Goal: Task Accomplishment & Management: Manage account settings

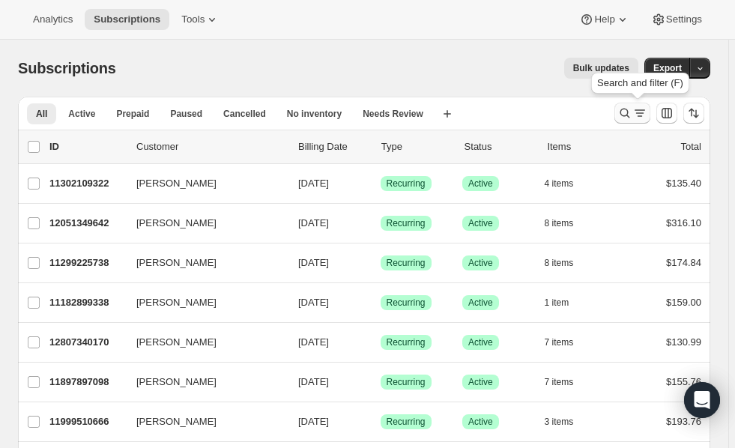
click at [639, 117] on icon "Search and filter results" at bounding box center [639, 113] width 15 height 15
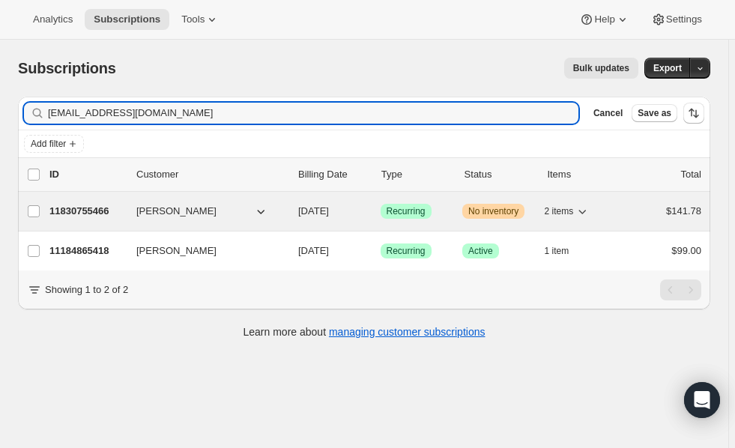
type input "[EMAIL_ADDRESS][DOMAIN_NAME]"
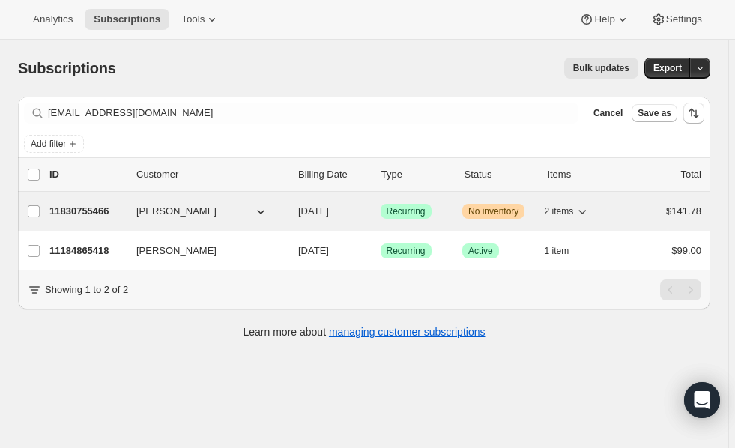
click at [65, 210] on p "11830755466" at bounding box center [86, 211] width 75 height 15
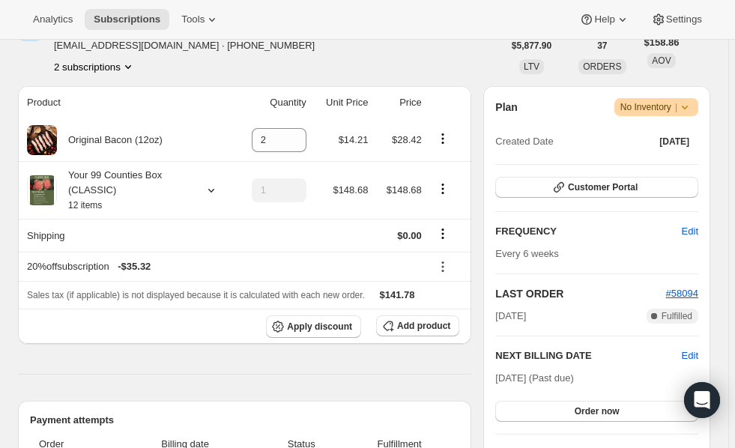
scroll to position [189, 0]
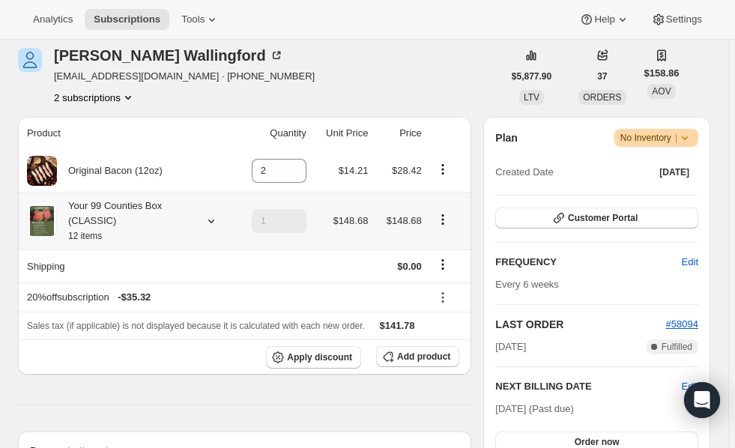
click at [210, 222] on icon at bounding box center [211, 220] width 15 height 15
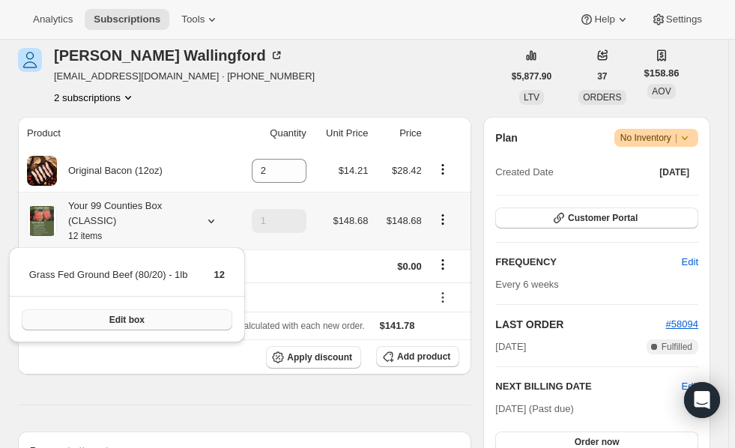
click at [141, 319] on span "Edit box" at bounding box center [126, 320] width 35 height 12
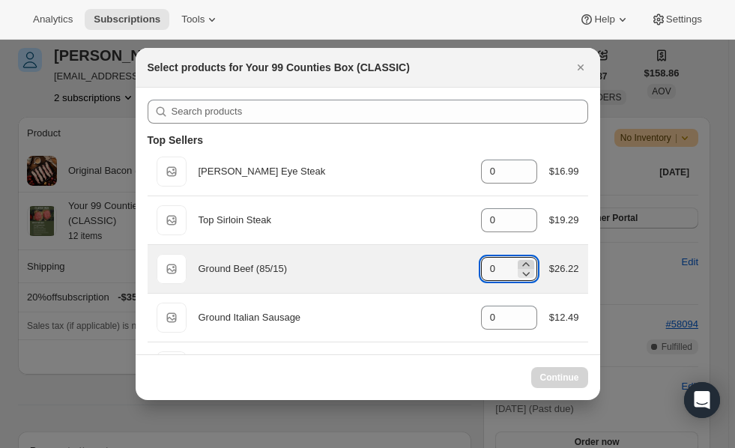
click at [522, 262] on icon ":ref:" at bounding box center [525, 264] width 7 height 4
type input "0"
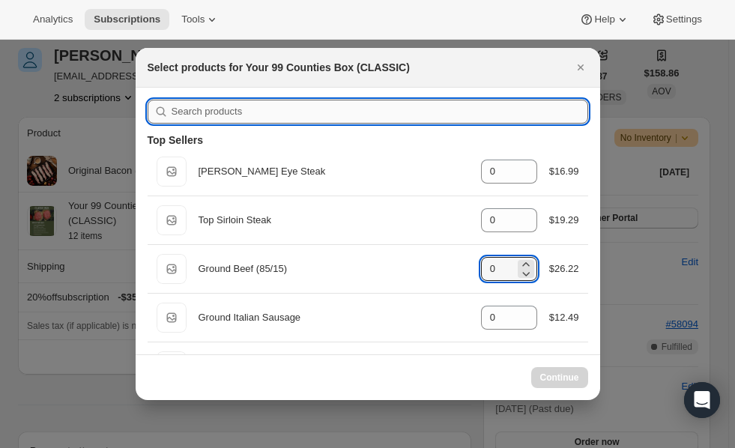
click at [389, 110] on input ":ref:" at bounding box center [379, 112] width 416 height 24
type input "8"
type input "12"
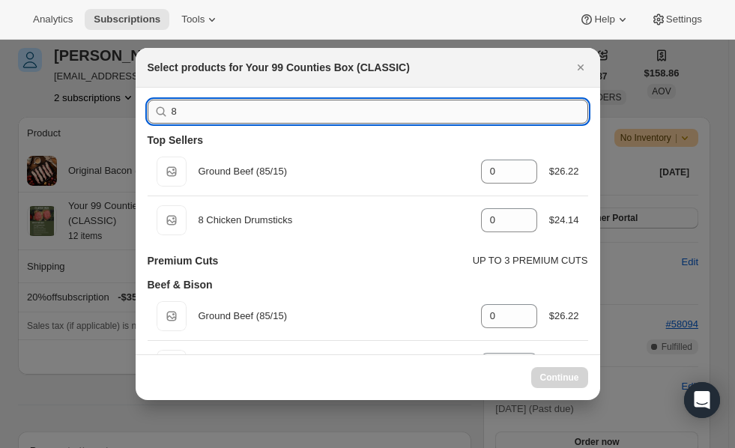
type input "80"
type input "12"
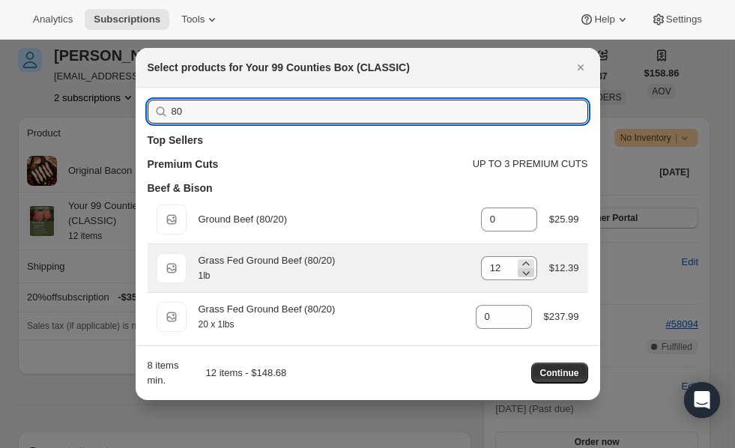
type input "80"
click at [522, 274] on icon ":ref:" at bounding box center [525, 273] width 7 height 4
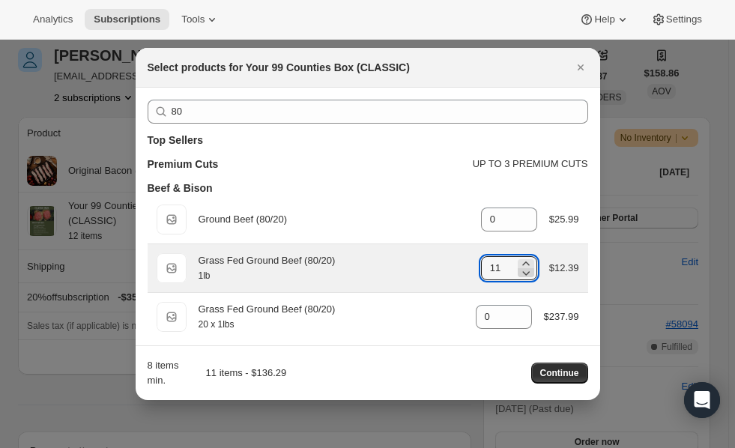
click at [522, 274] on icon ":ref:" at bounding box center [525, 273] width 7 height 4
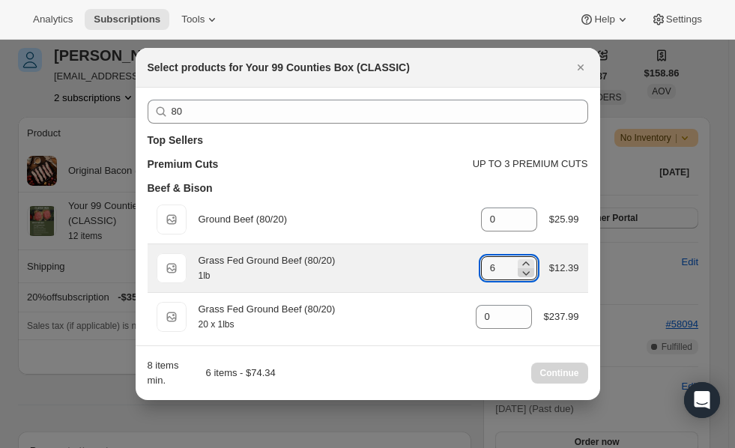
click at [522, 274] on icon ":ref:" at bounding box center [525, 273] width 7 height 4
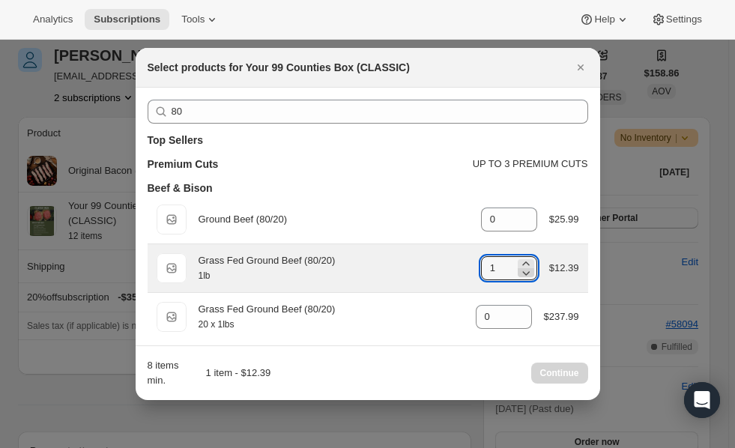
click at [522, 274] on icon ":ref:" at bounding box center [525, 273] width 7 height 4
type input "0"
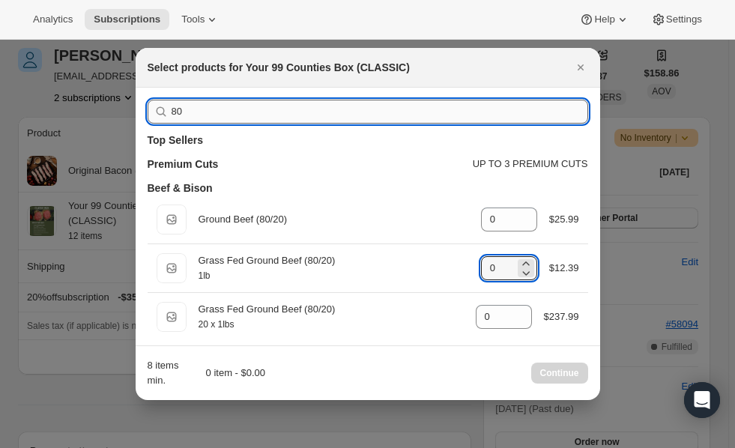
click at [274, 115] on input "80" at bounding box center [379, 112] width 416 height 24
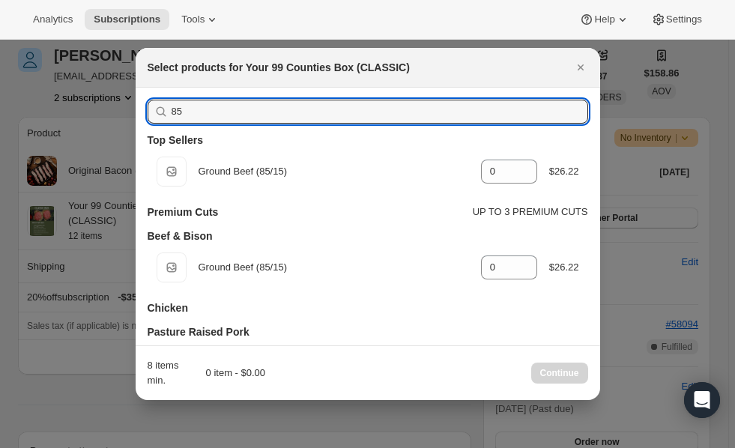
type input "85"
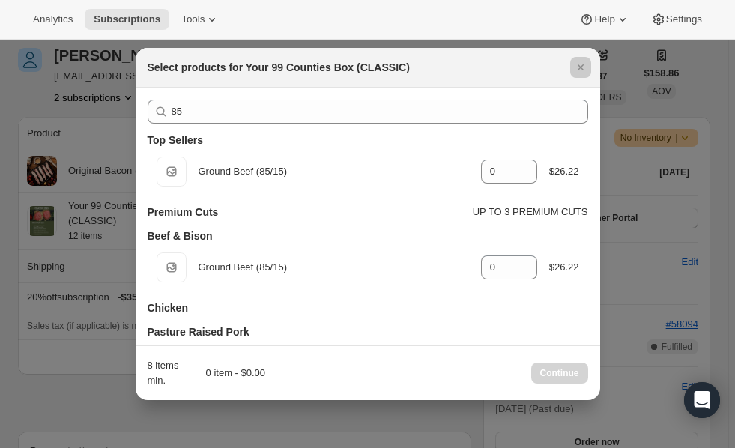
click at [54, 389] on div at bounding box center [367, 224] width 735 height 448
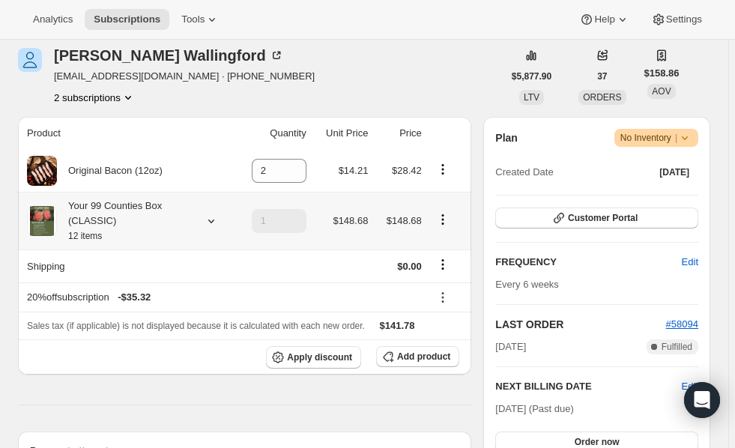
click at [208, 223] on icon at bounding box center [211, 220] width 15 height 15
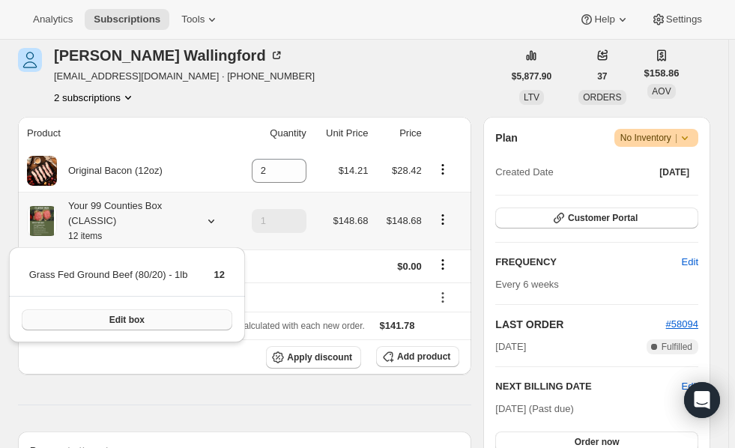
click at [143, 323] on button "Edit box" at bounding box center [127, 319] width 210 height 21
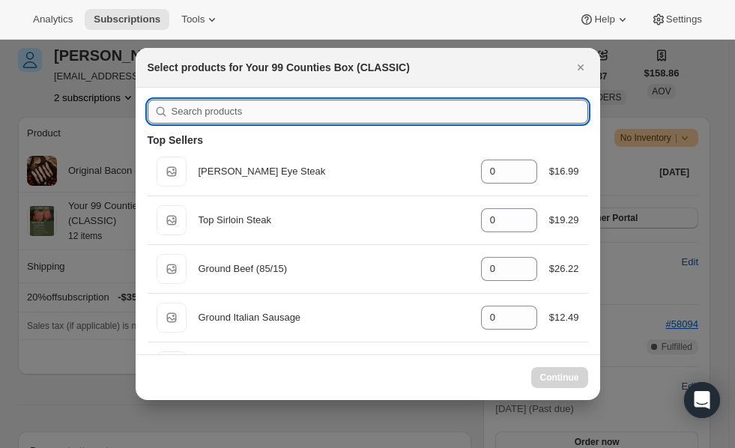
click at [466, 111] on input ":rgl:" at bounding box center [379, 112] width 416 height 24
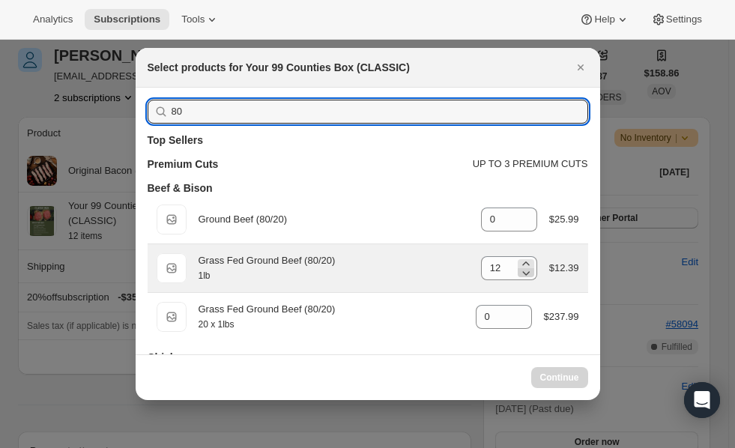
type input "80"
click at [522, 270] on icon ":rgl:" at bounding box center [525, 272] width 15 height 15
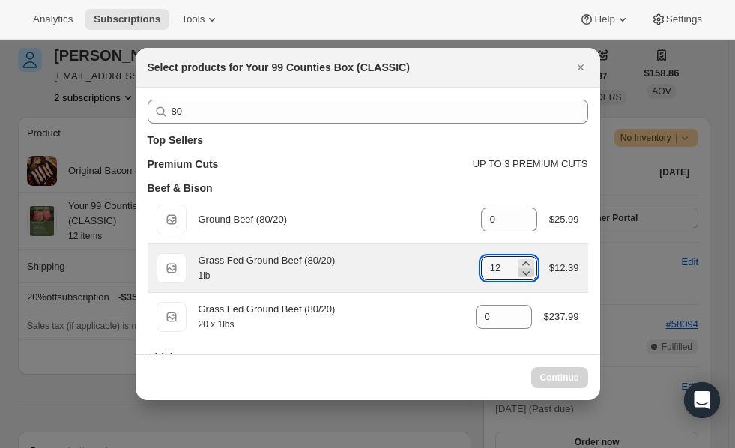
click at [522, 270] on icon ":rgl:" at bounding box center [525, 272] width 15 height 15
click at [518, 276] on icon ":rgl:" at bounding box center [525, 272] width 15 height 15
click at [518, 275] on icon ":rgl:" at bounding box center [525, 272] width 15 height 15
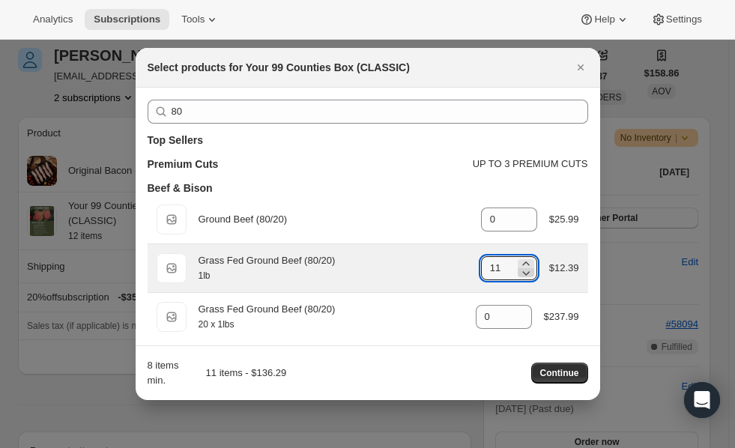
click at [518, 275] on icon ":rgl:" at bounding box center [525, 272] width 15 height 15
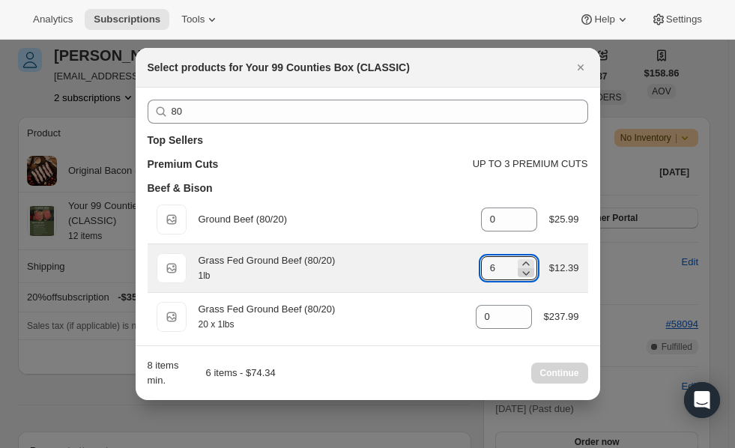
click at [518, 275] on icon ":rgl:" at bounding box center [525, 272] width 15 height 15
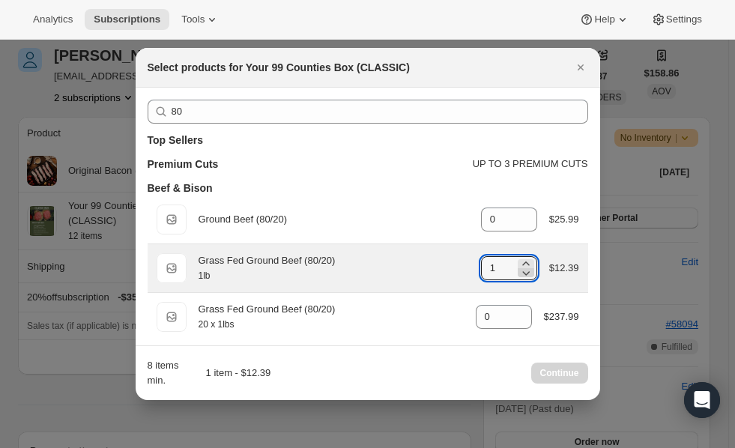
click at [518, 275] on icon ":rgl:" at bounding box center [525, 272] width 15 height 15
type input "0"
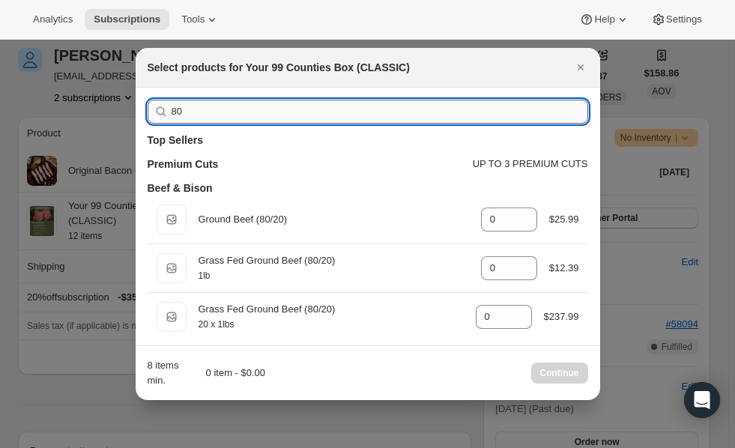
click at [389, 113] on input "80" at bounding box center [379, 112] width 416 height 24
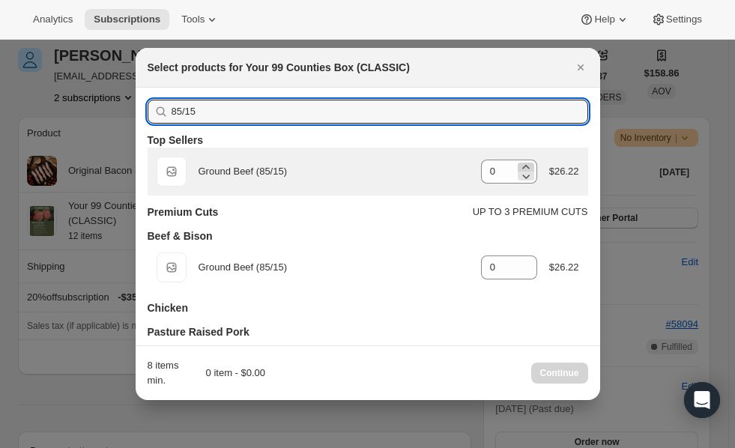
type input "85/15"
click at [522, 165] on icon ":rgl:" at bounding box center [525, 167] width 7 height 4
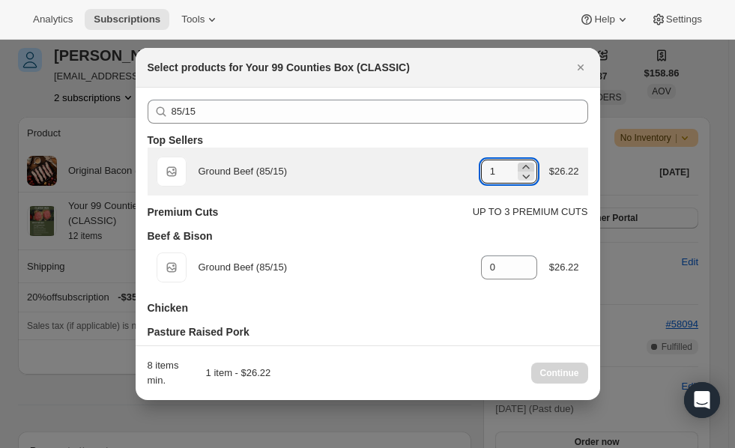
click at [522, 165] on icon ":rgl:" at bounding box center [525, 167] width 7 height 4
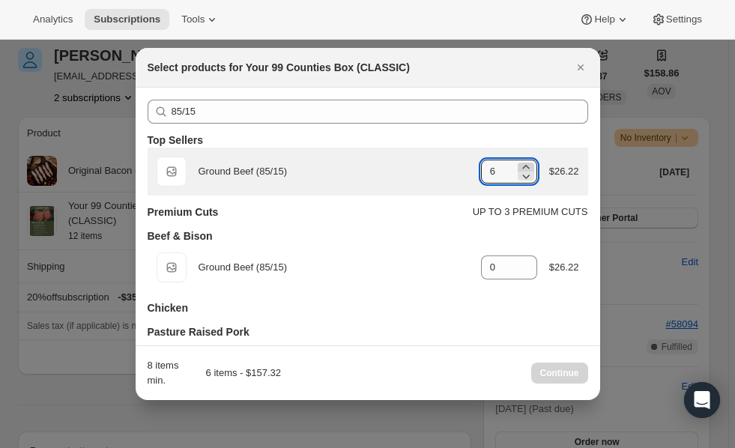
click at [522, 165] on icon ":rgl:" at bounding box center [525, 167] width 7 height 4
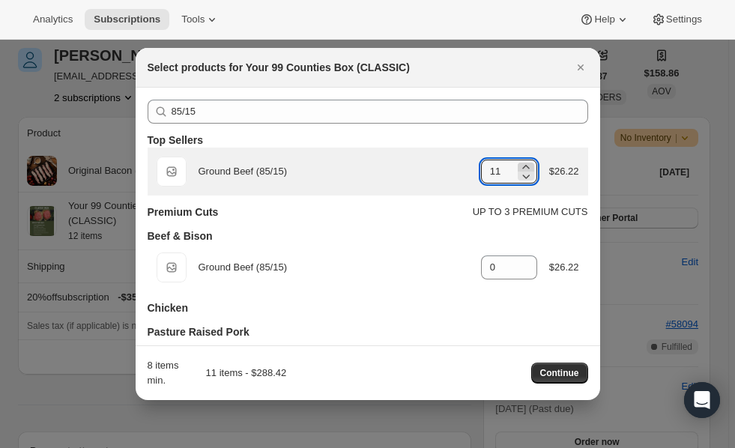
click at [522, 165] on icon ":rgl:" at bounding box center [525, 167] width 7 height 4
type input "12"
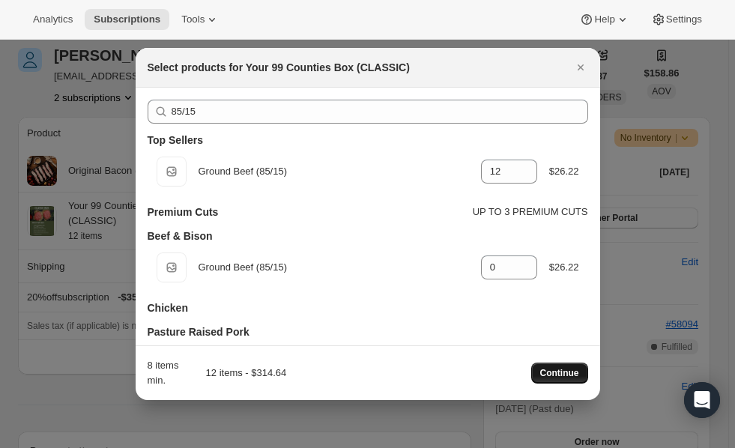
click at [555, 366] on button "Continue" at bounding box center [559, 372] width 57 height 21
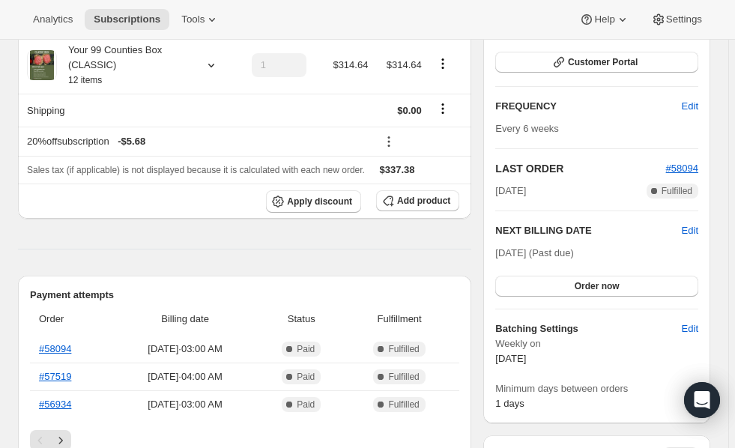
scroll to position [353, 0]
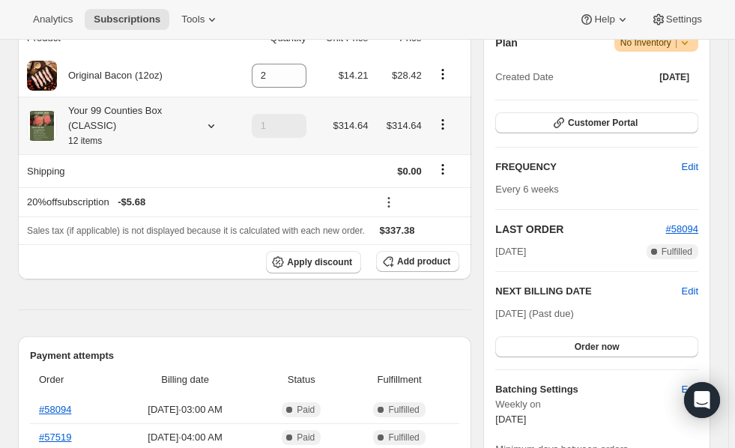
click at [216, 126] on icon at bounding box center [211, 125] width 15 height 15
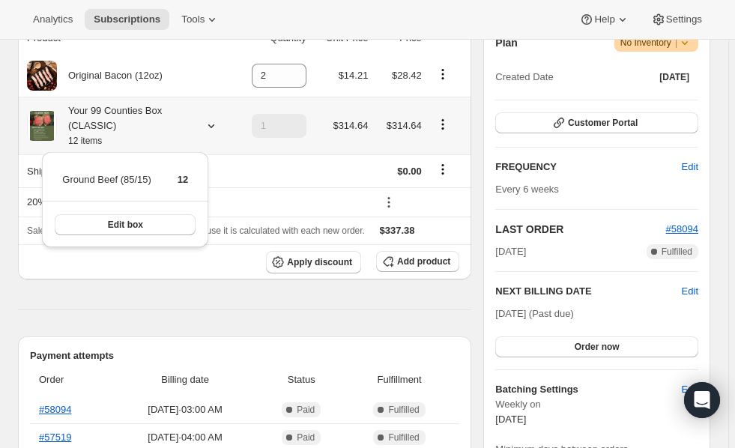
click at [216, 126] on icon at bounding box center [211, 125] width 15 height 15
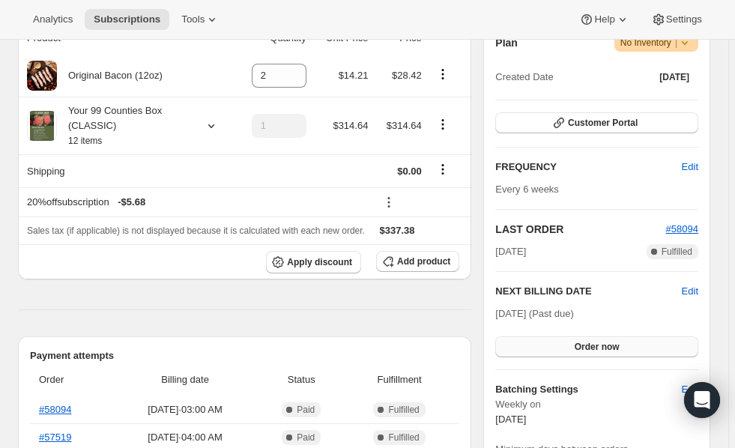
click at [590, 348] on span "Order now" at bounding box center [596, 347] width 45 height 12
click at [590, 348] on span "Click to confirm" at bounding box center [596, 347] width 68 height 12
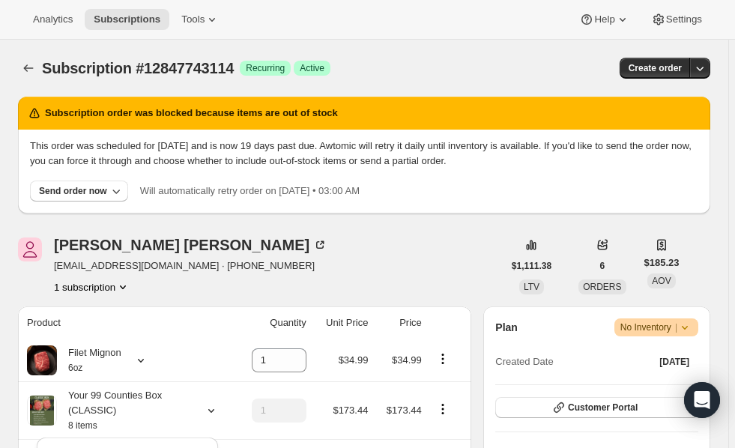
scroll to position [329, 0]
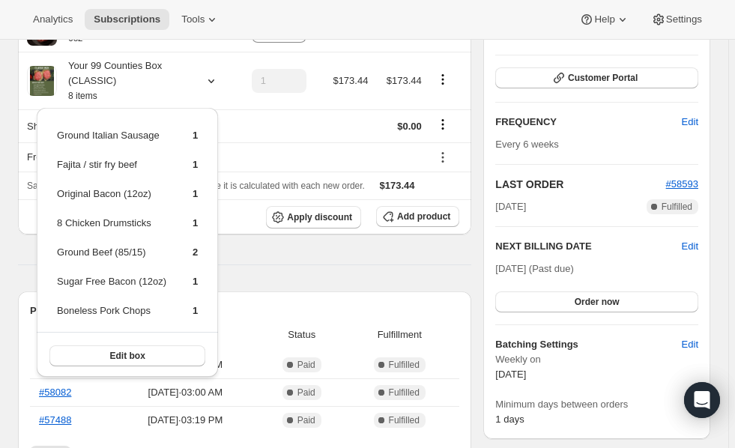
click at [352, 31] on div "Analytics Subscriptions Tools Help Settings" at bounding box center [367, 20] width 735 height 40
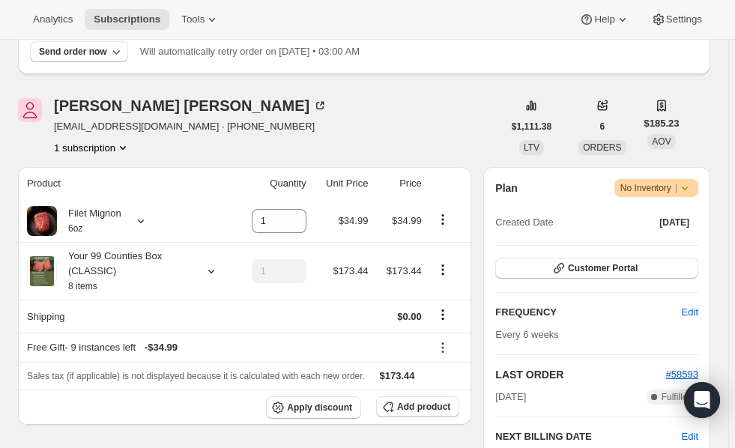
scroll to position [137, 0]
